Goal: Information Seeking & Learning: Learn about a topic

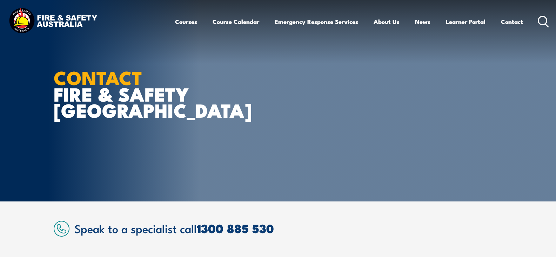
drag, startPoint x: 538, startPoint y: 17, endPoint x: 540, endPoint y: 21, distance: 4.8
click at [538, 17] on div "Courses Course Calendar Emergency Response Services Services Overview Emergency…" at bounding box center [362, 21] width 374 height 30
click at [540, 21] on icon at bounding box center [543, 22] width 11 height 12
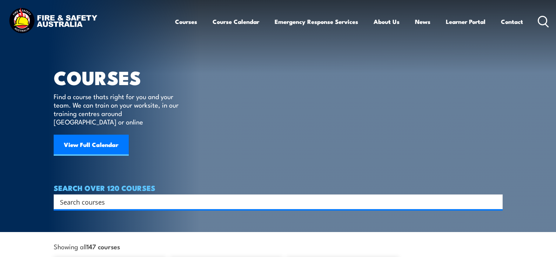
click at [158, 196] on input "Search input" at bounding box center [273, 201] width 427 height 11
paste input "UETDRMP018"
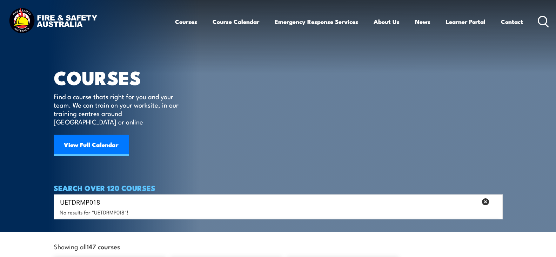
type input "UETDRMP018"
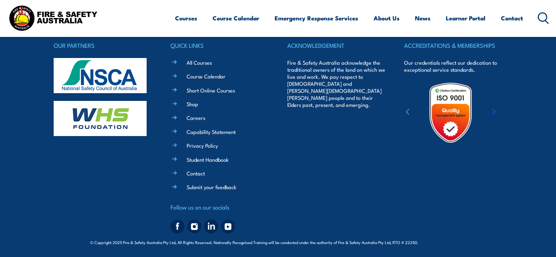
scroll to position [230, 0]
